Goal: Information Seeking & Learning: Learn about a topic

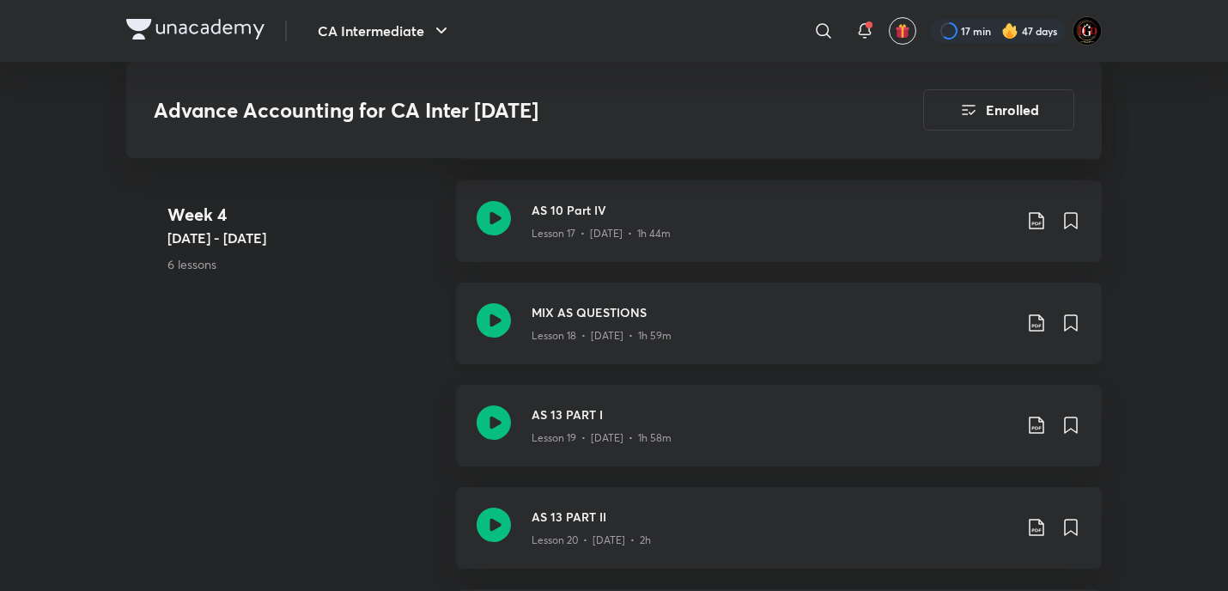
click at [1031, 333] on icon at bounding box center [1036, 323] width 21 height 21
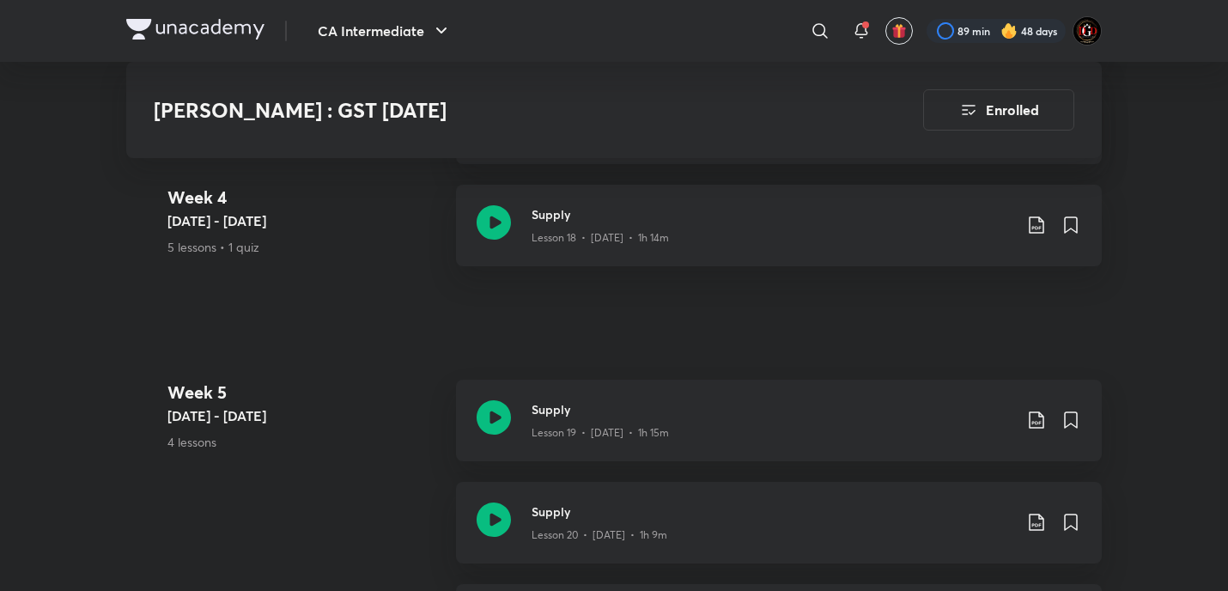
scroll to position [3207, 0]
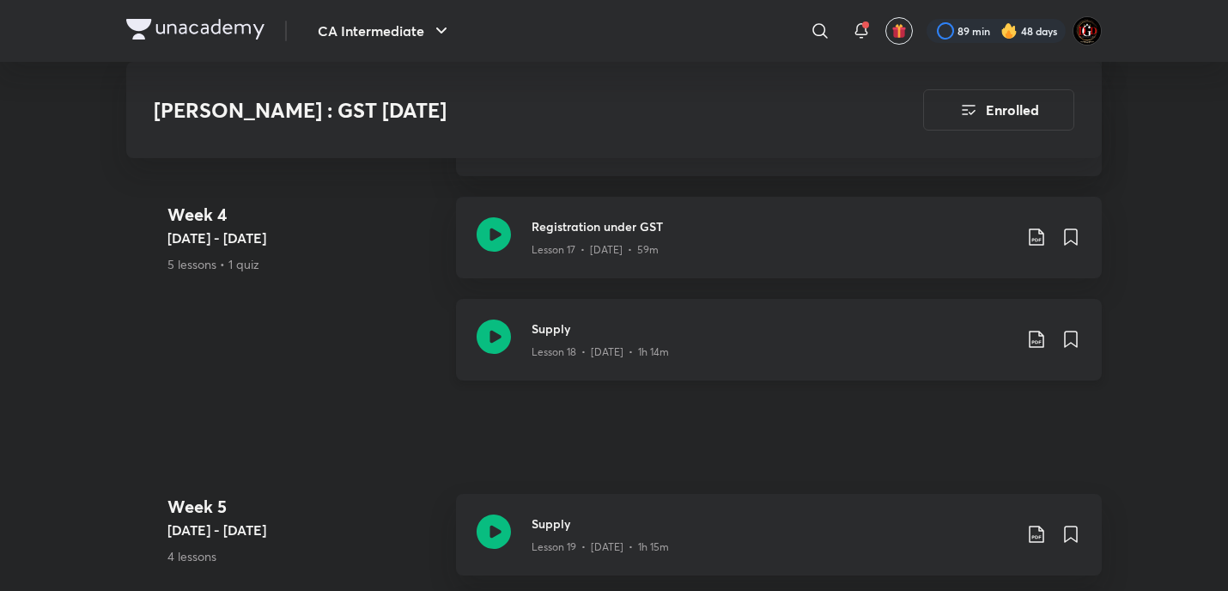
click at [1039, 329] on icon at bounding box center [1036, 339] width 21 height 21
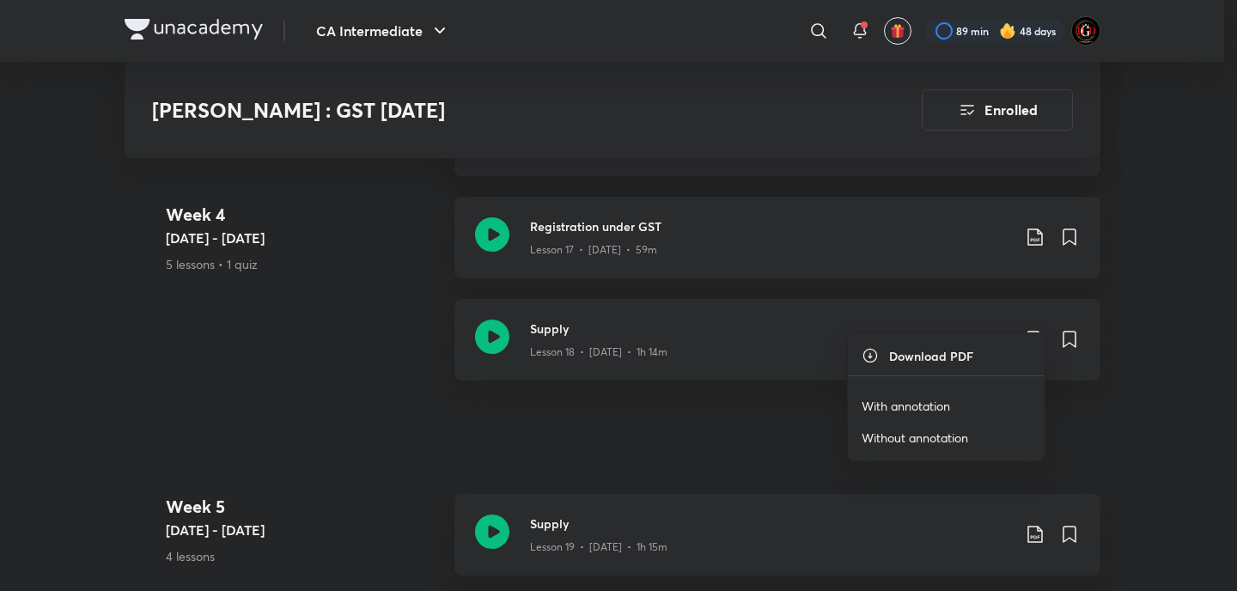
click at [933, 407] on p "With annotation" at bounding box center [906, 406] width 88 height 18
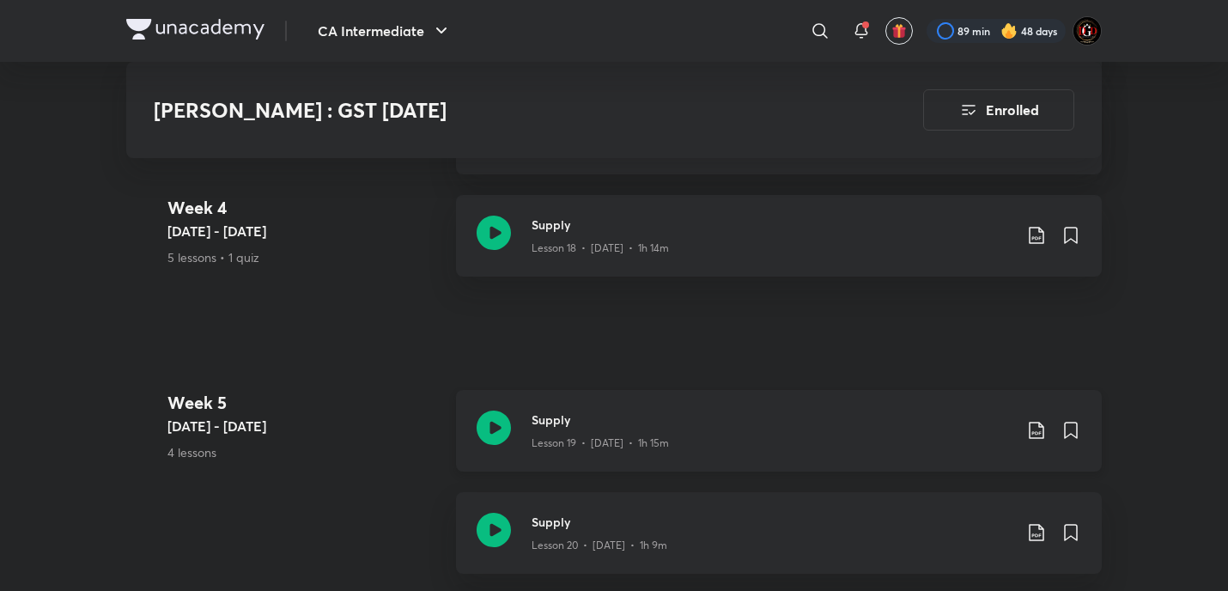
scroll to position [3321, 0]
